Goal: Task Accomplishment & Management: Manage account settings

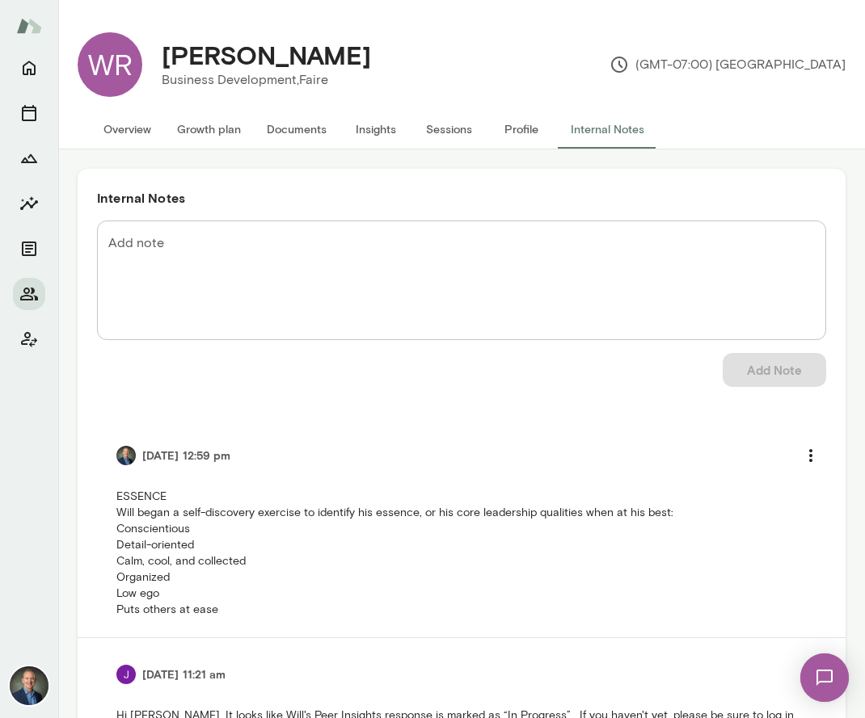
click at [132, 133] on button "Overview" at bounding box center [127, 129] width 74 height 39
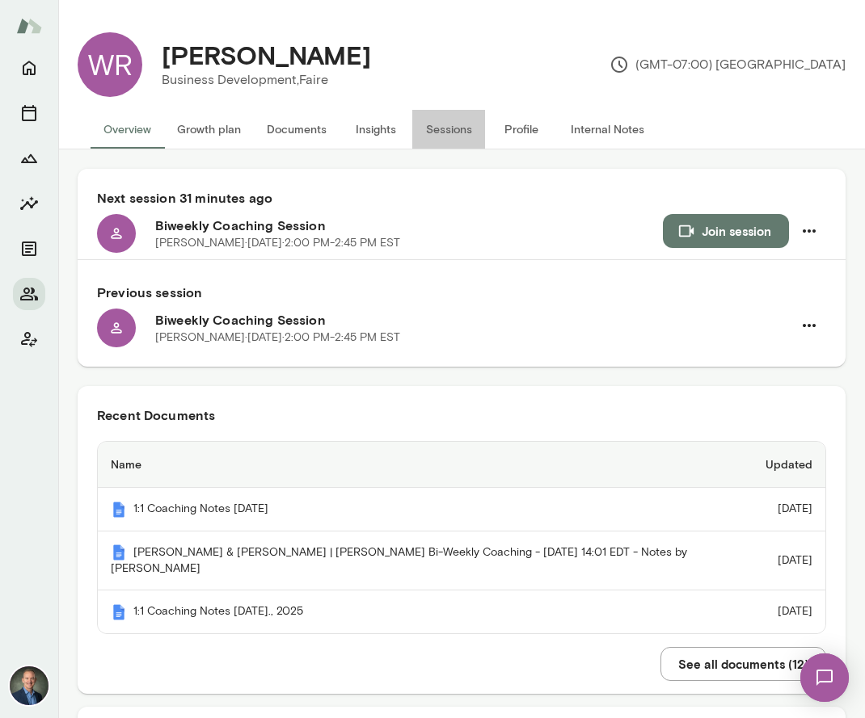
click at [448, 129] on button "Sessions" at bounding box center [448, 129] width 73 height 39
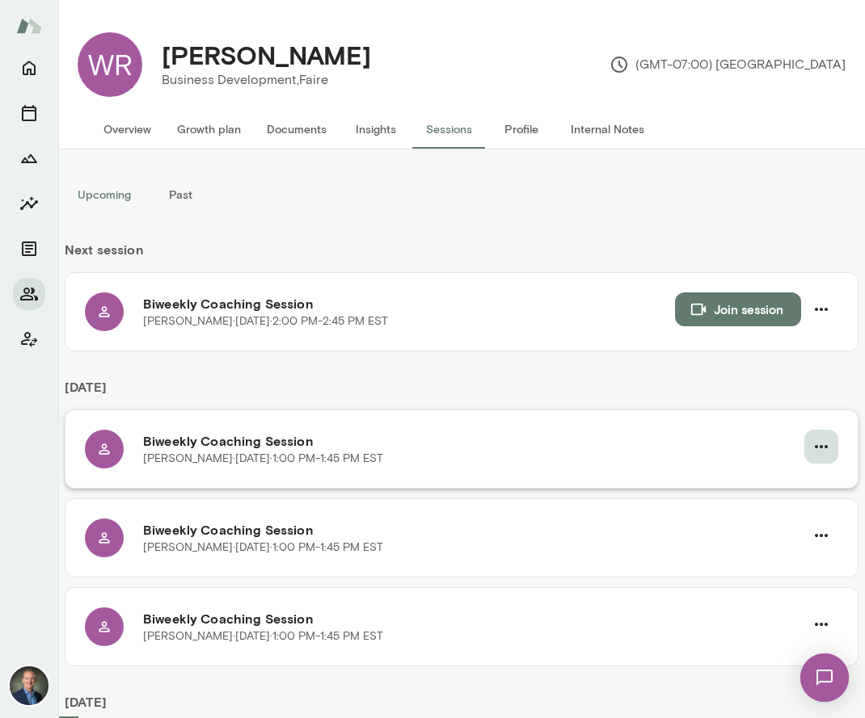
click at [830, 445] on icon "button" at bounding box center [820, 446] width 19 height 19
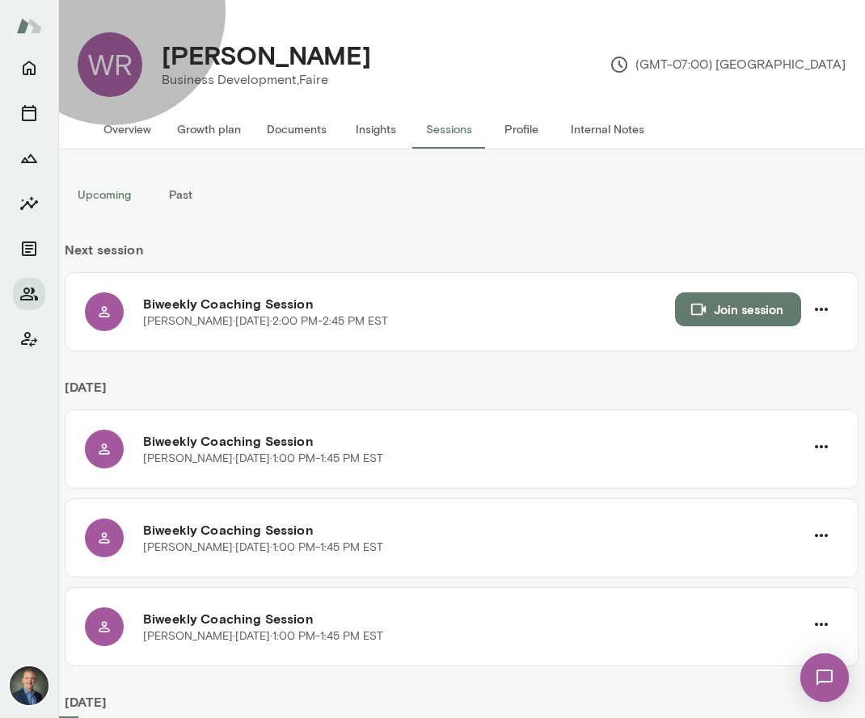
click at [102, 55] on span "Reschedule" at bounding box center [66, 47] width 69 height 15
